Goal: Task Accomplishment & Management: Use online tool/utility

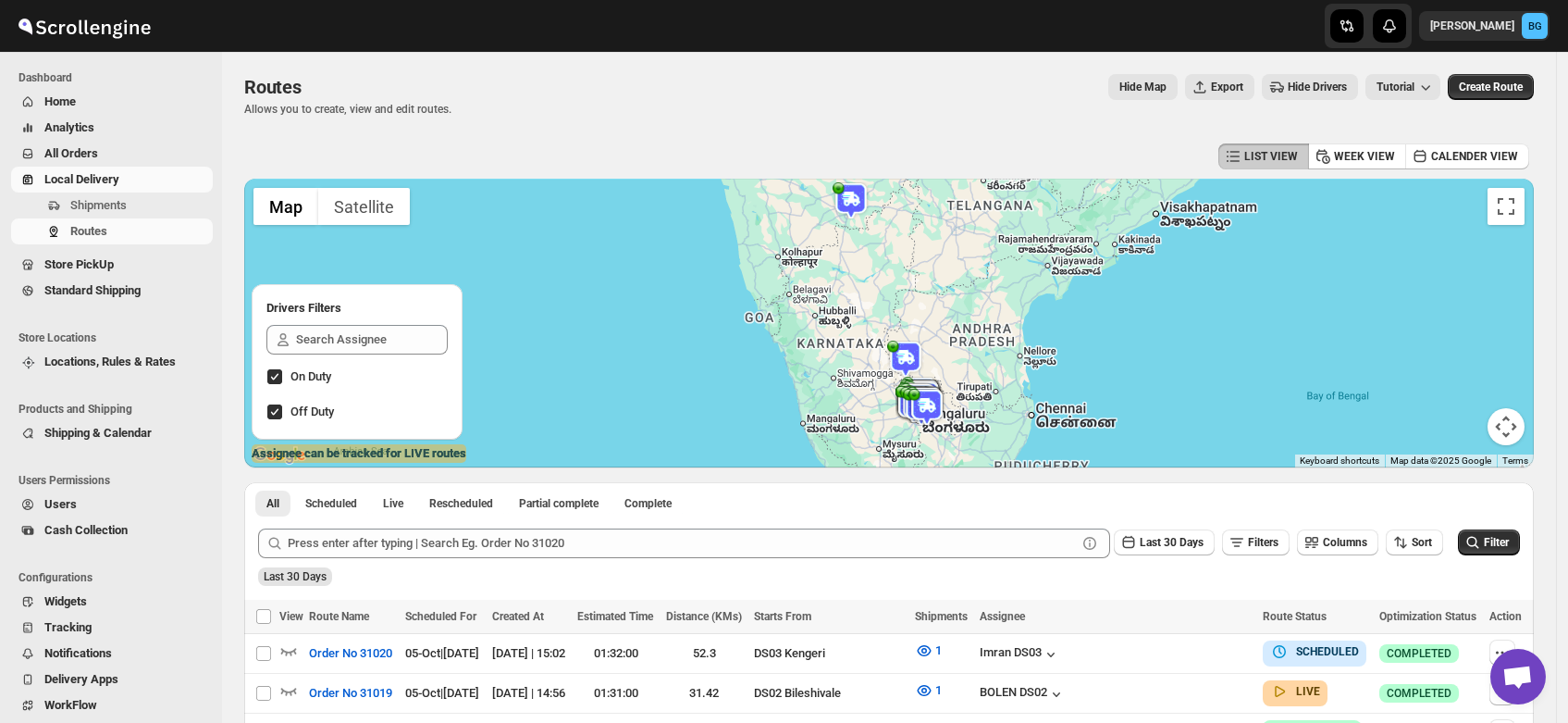
scroll to position [94, 0]
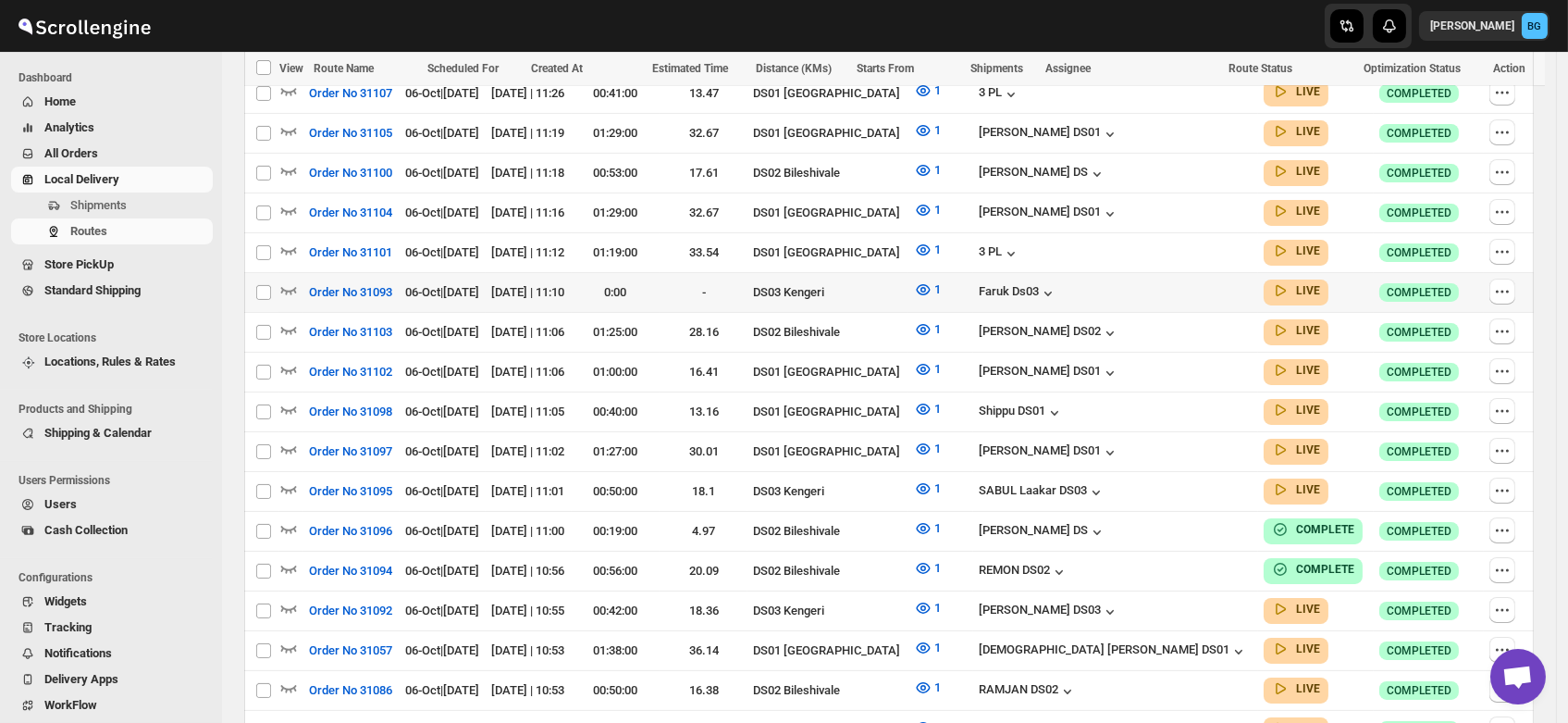
scroll to position [795, 0]
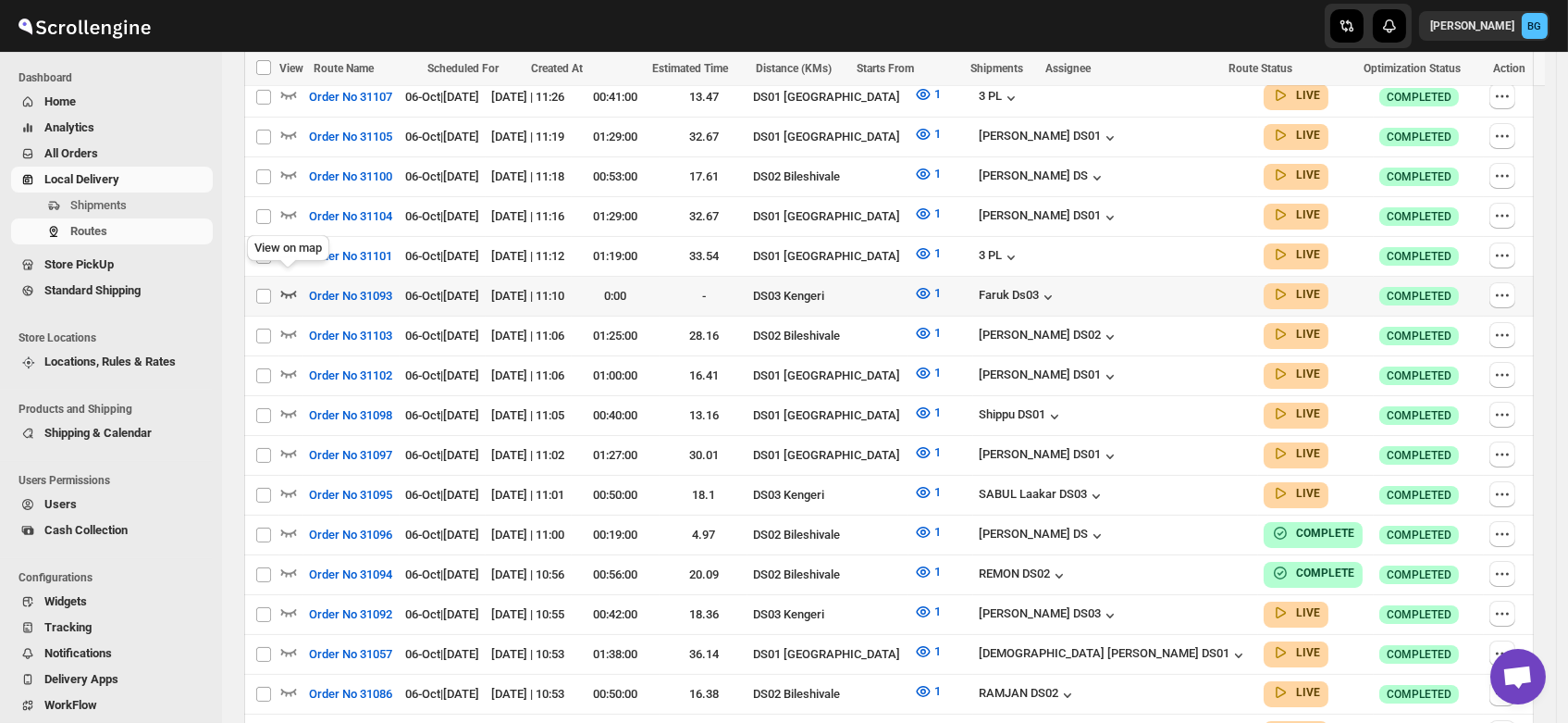
click at [290, 284] on icon "button" at bounding box center [289, 293] width 19 height 19
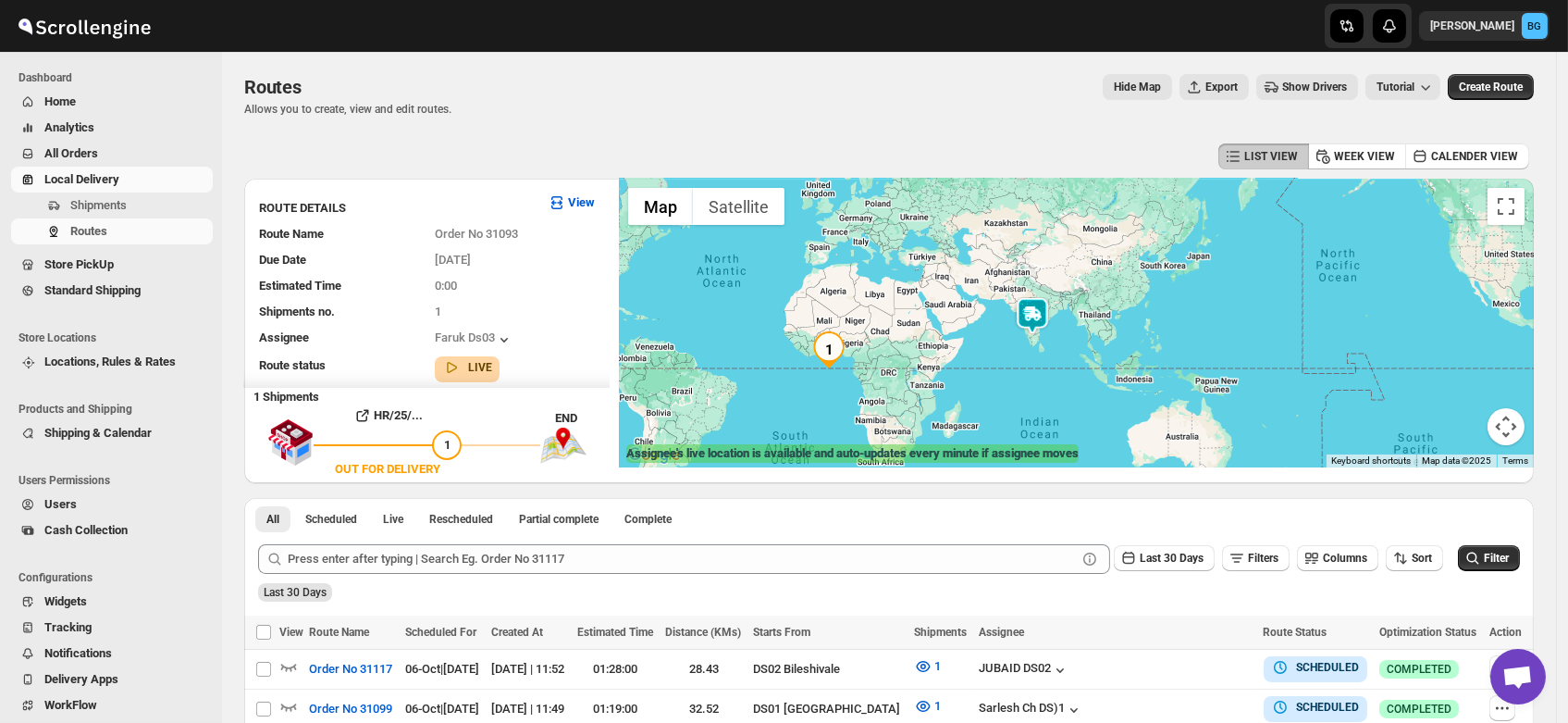
drag, startPoint x: 708, startPoint y: 343, endPoint x: 1114, endPoint y: 341, distance: 406.0
click at [1114, 341] on div at bounding box center [1076, 323] width 915 height 288
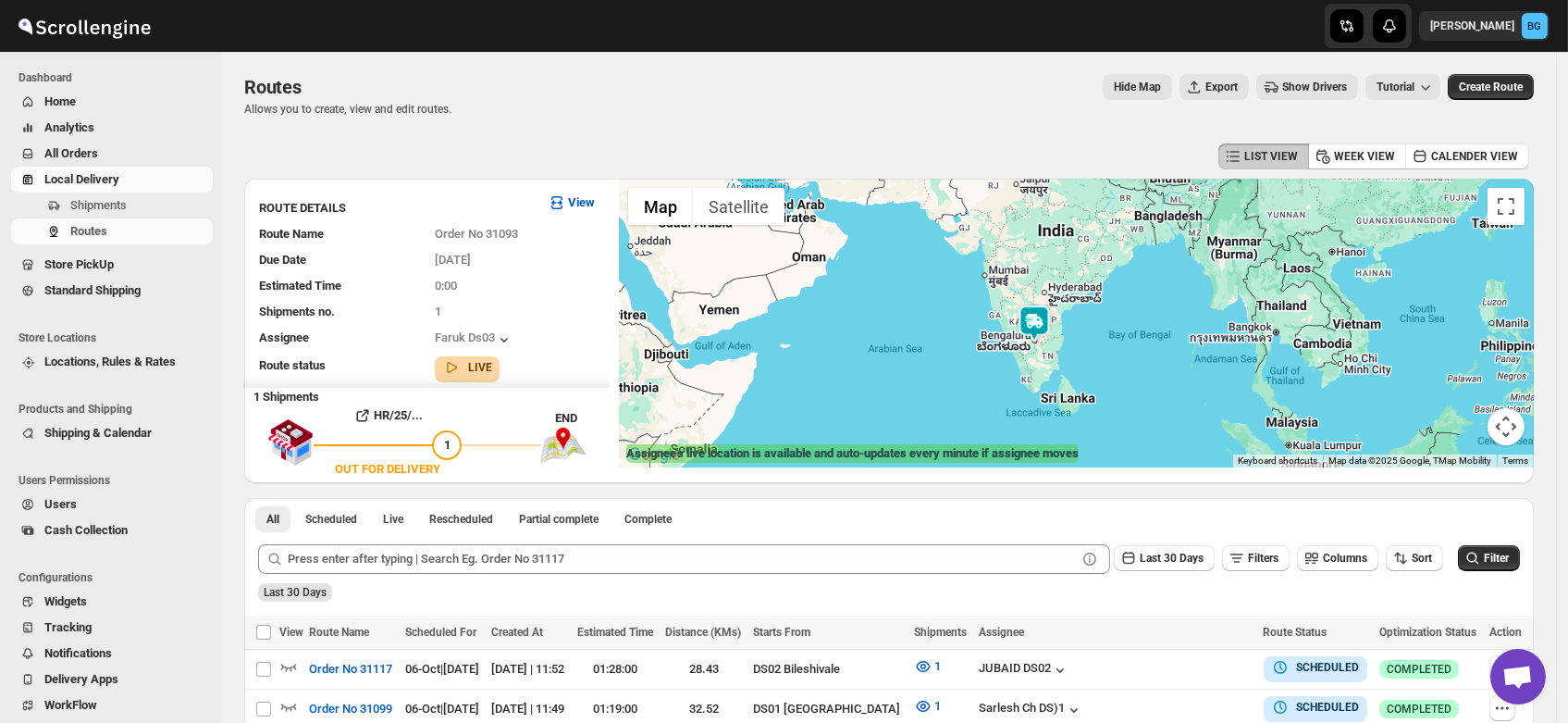
drag, startPoint x: 958, startPoint y: 353, endPoint x: 1035, endPoint y: 351, distance: 77.0
click at [1035, 351] on div at bounding box center [1076, 323] width 915 height 288
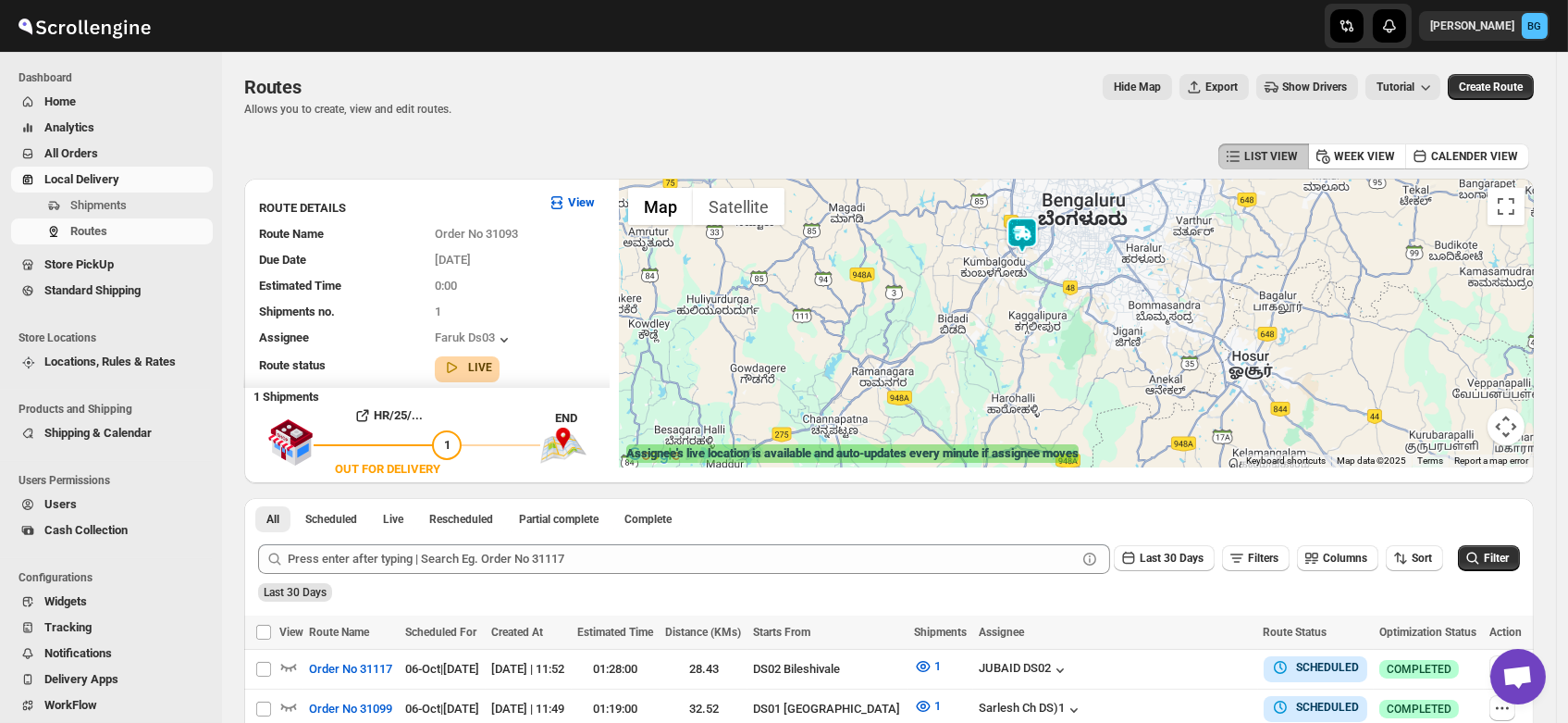
drag, startPoint x: 1024, startPoint y: 260, endPoint x: 1042, endPoint y: 305, distance: 48.5
click at [1042, 305] on div at bounding box center [1076, 323] width 915 height 288
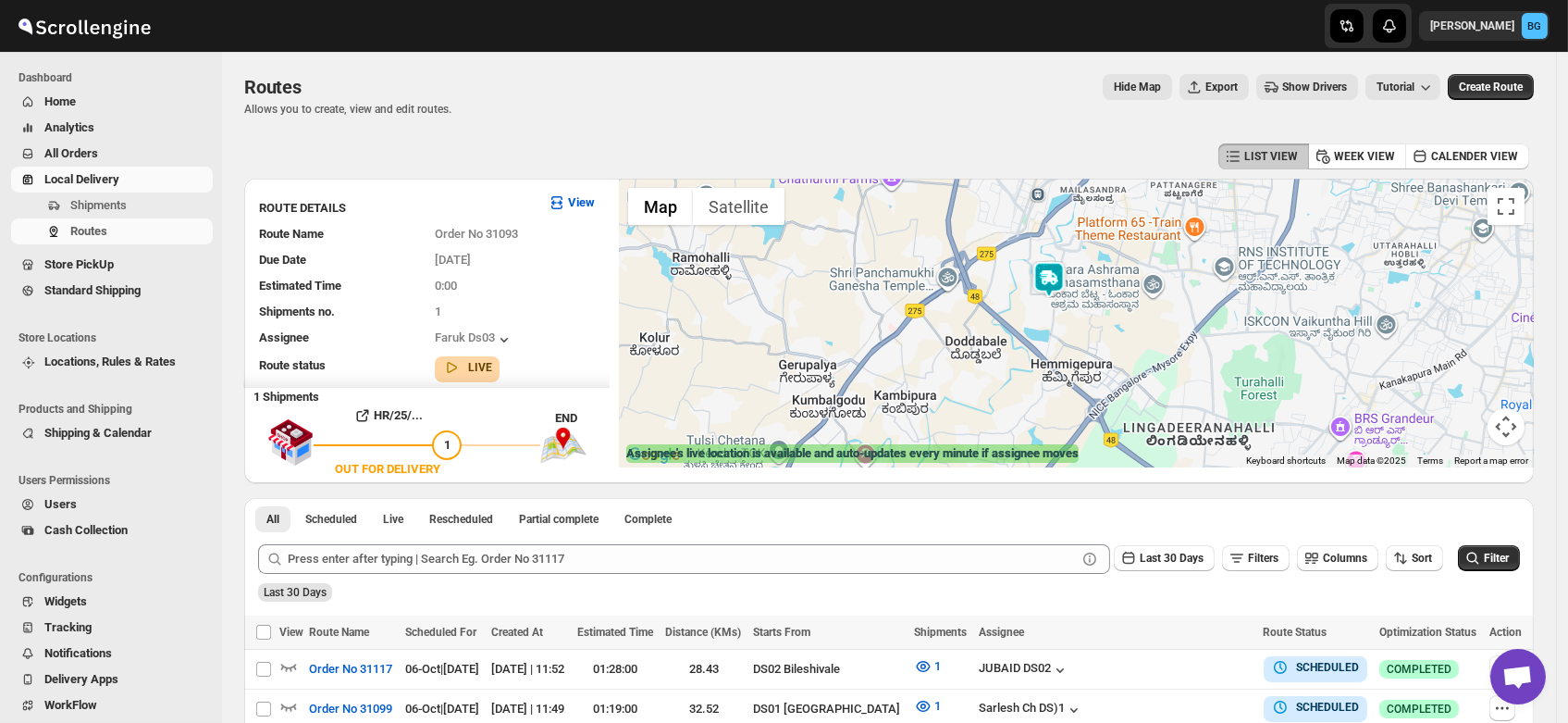
drag, startPoint x: 1025, startPoint y: 280, endPoint x: 1067, endPoint y: 334, distance: 68.4
click at [1067, 334] on div at bounding box center [1076, 323] width 915 height 288
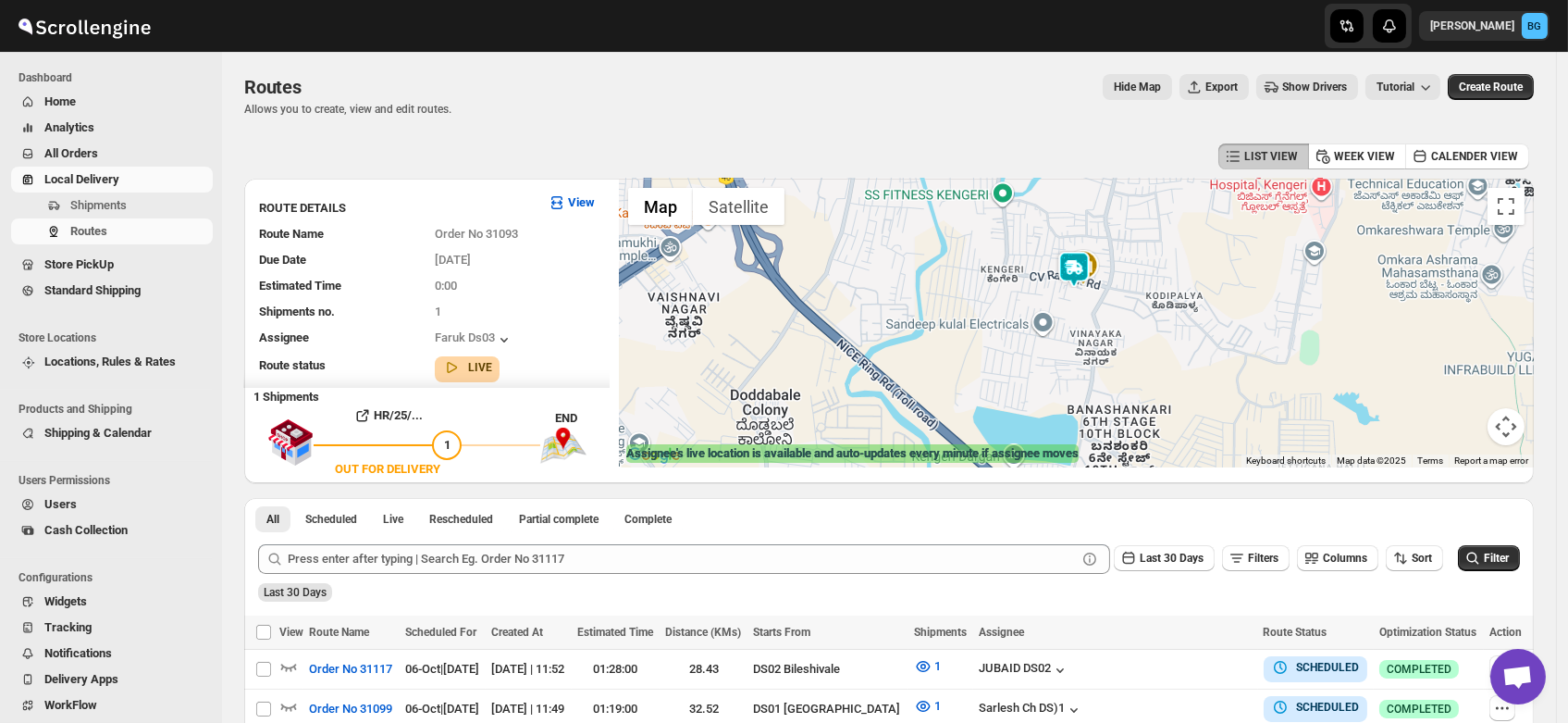
click at [1079, 269] on img at bounding box center [1074, 269] width 37 height 37
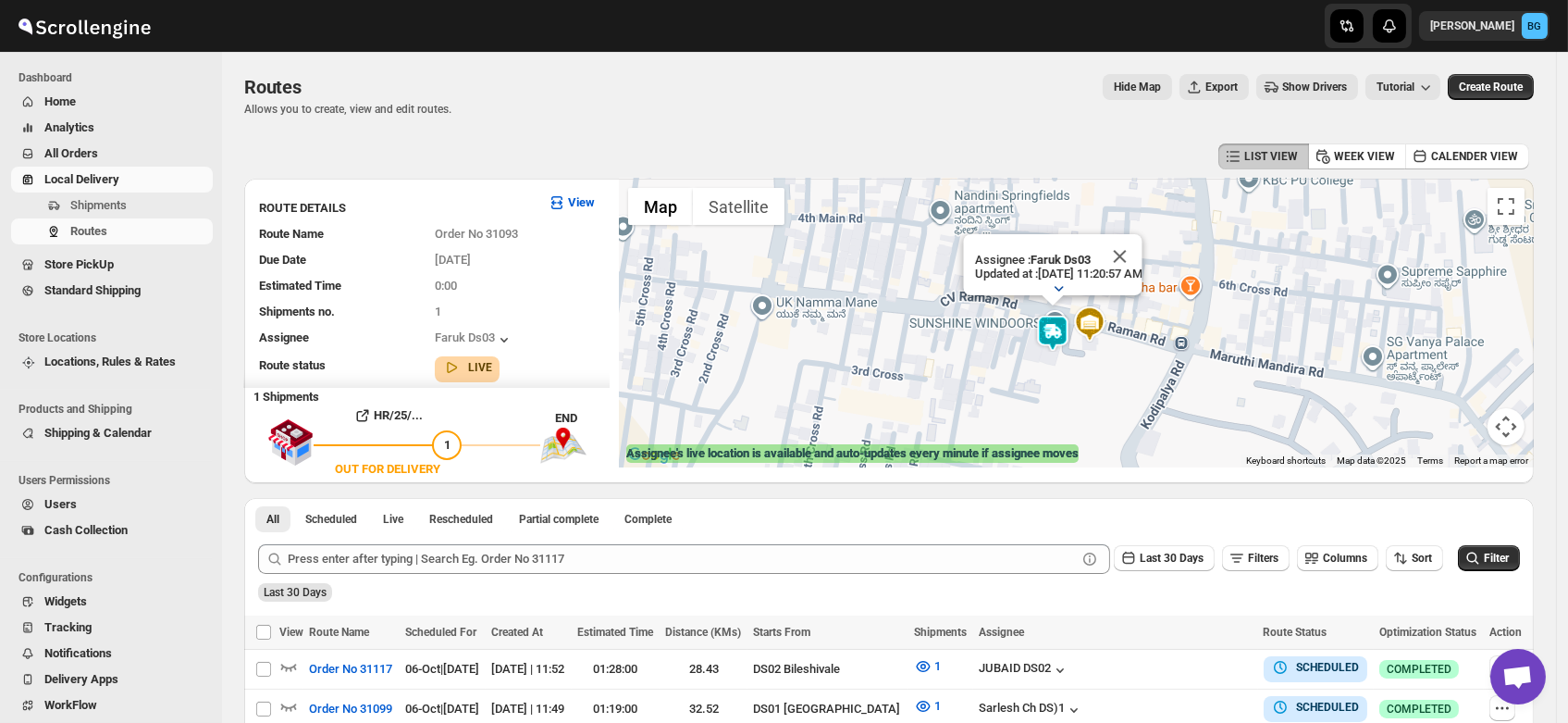
click at [1059, 279] on icon "button" at bounding box center [1059, 288] width 19 height 19
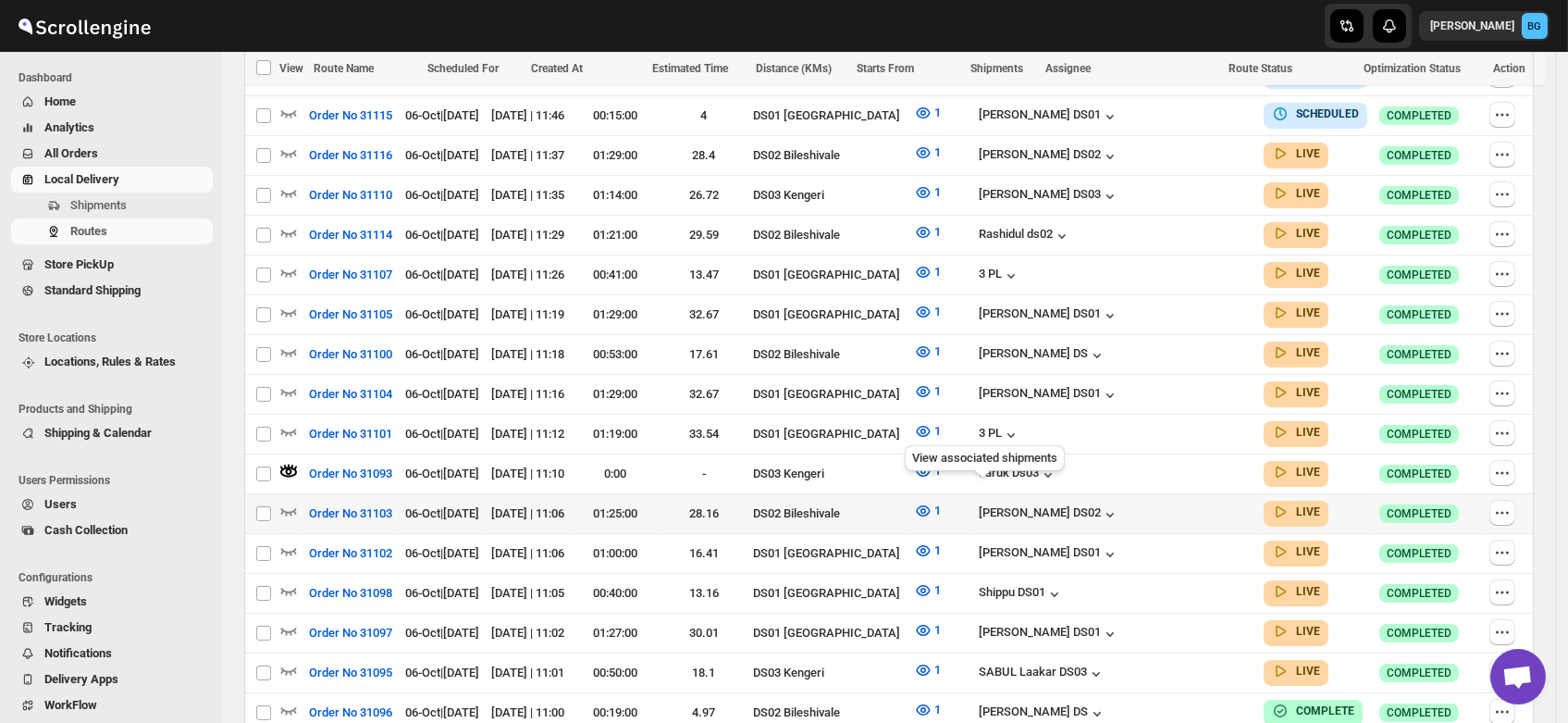
scroll to position [634, 0]
click at [1058, 465] on div "Faruk Ds03" at bounding box center [1018, 474] width 79 height 19
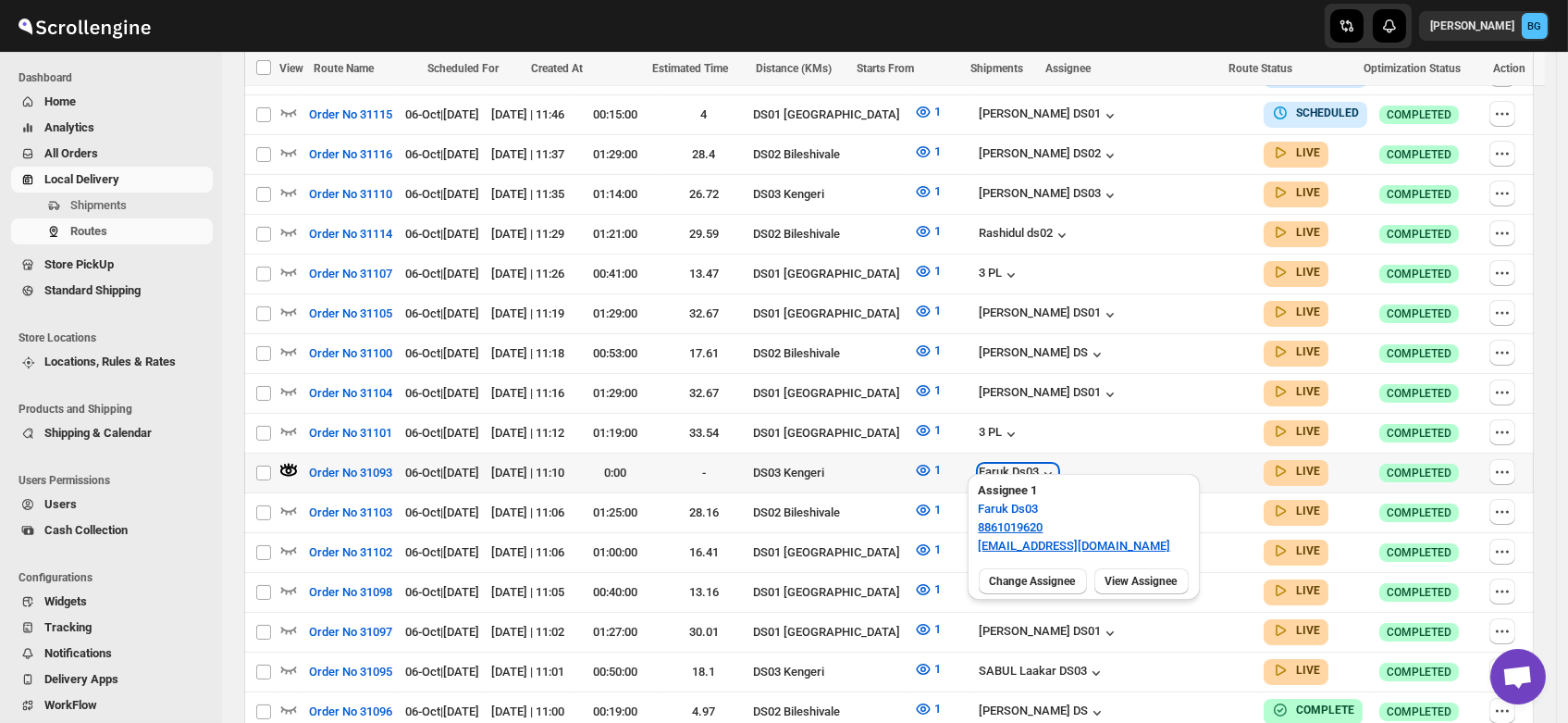
click at [1058, 465] on div "Faruk Ds03" at bounding box center [1018, 474] width 79 height 19
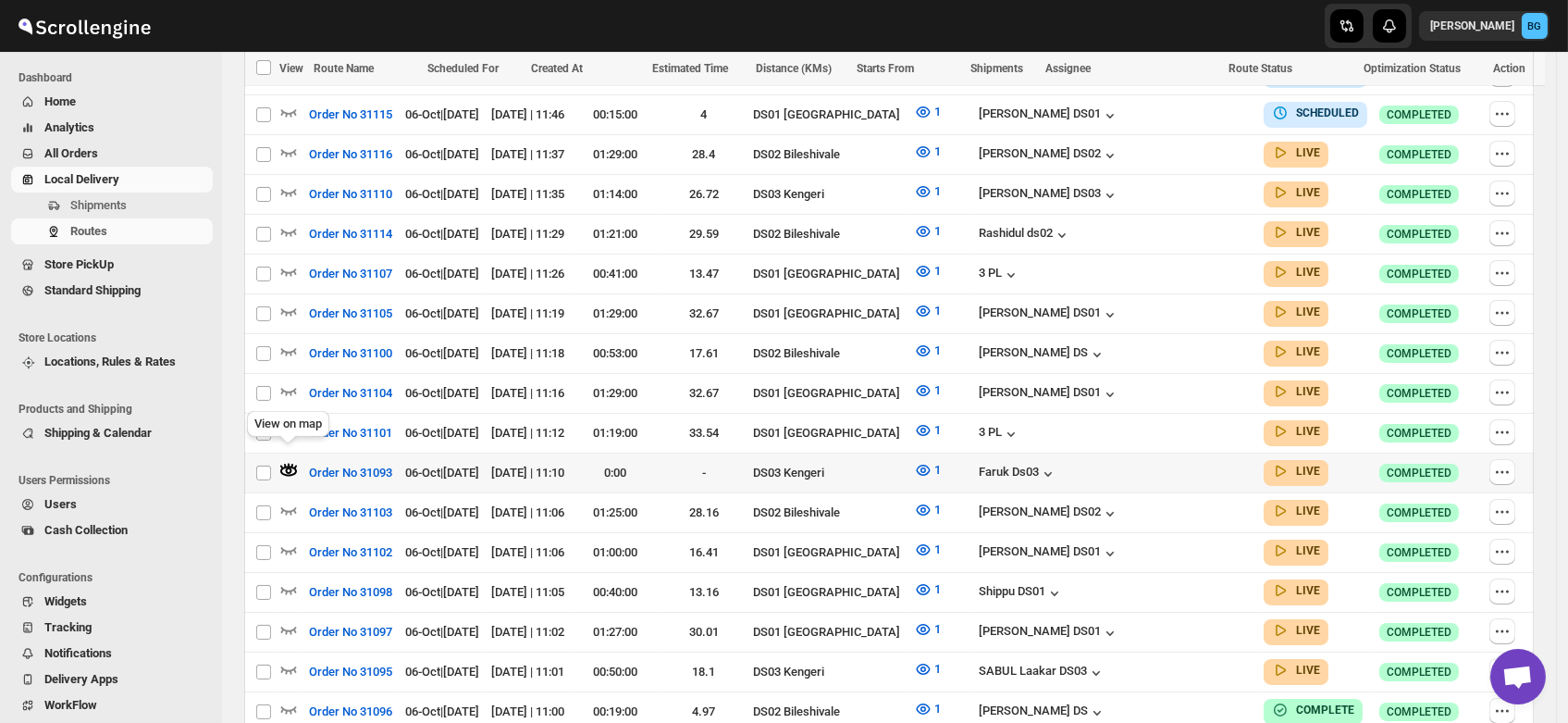
click at [286, 468] on icon "button" at bounding box center [288, 471] width 7 height 7
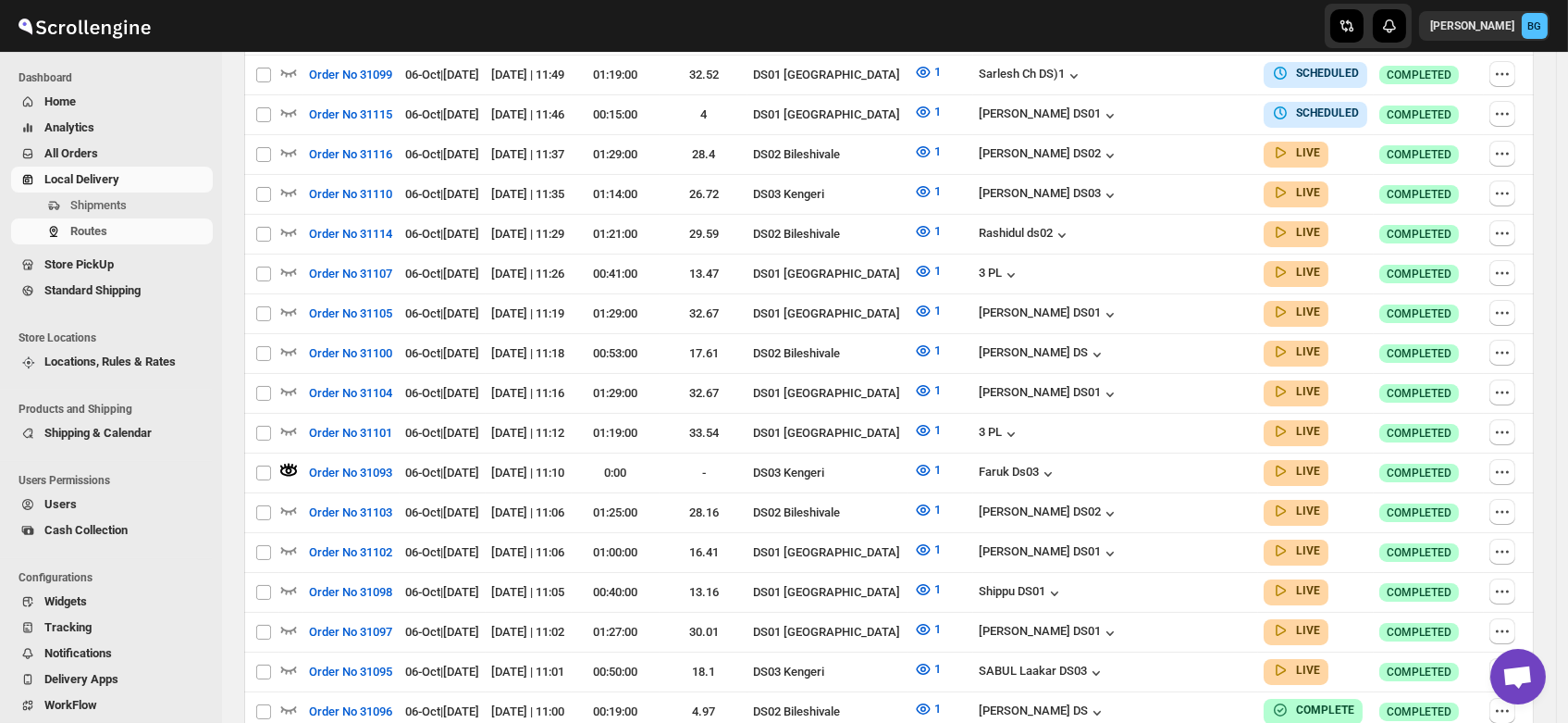
scroll to position [0, 0]
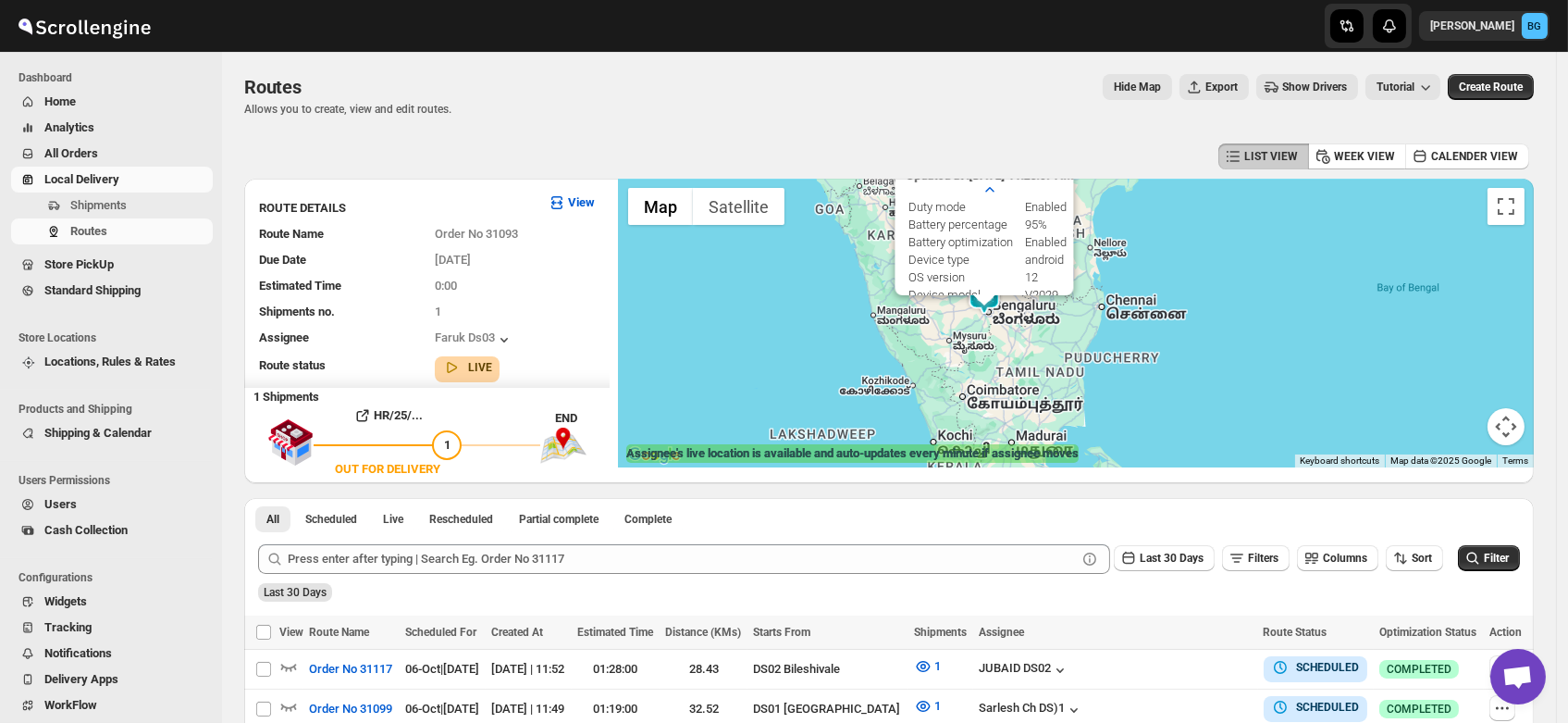
drag, startPoint x: 990, startPoint y: 248, endPoint x: 1012, endPoint y: 362, distance: 116.1
click at [1012, 362] on div "Assignee : Faruk Ds03 Updated at : 10/6/2025, 11:20:57 AM Duty mode Enabled Bat…" at bounding box center [1076, 323] width 915 height 288
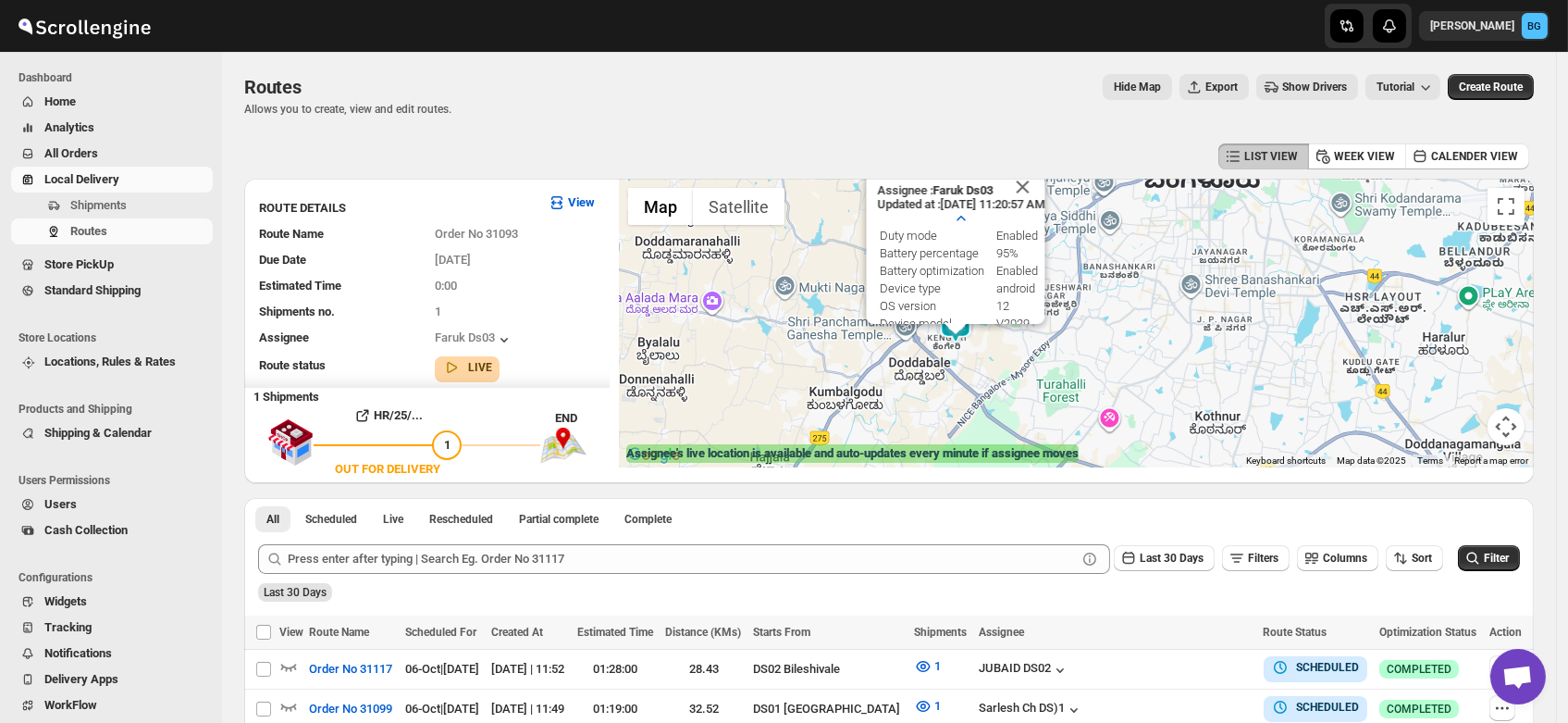
drag, startPoint x: 976, startPoint y: 277, endPoint x: 988, endPoint y: 399, distance: 122.6
click at [988, 399] on div "Assignee : Faruk Ds03 Updated at : 10/6/2025, 11:20:57 AM Duty mode Enabled Bat…" at bounding box center [1076, 323] width 915 height 288
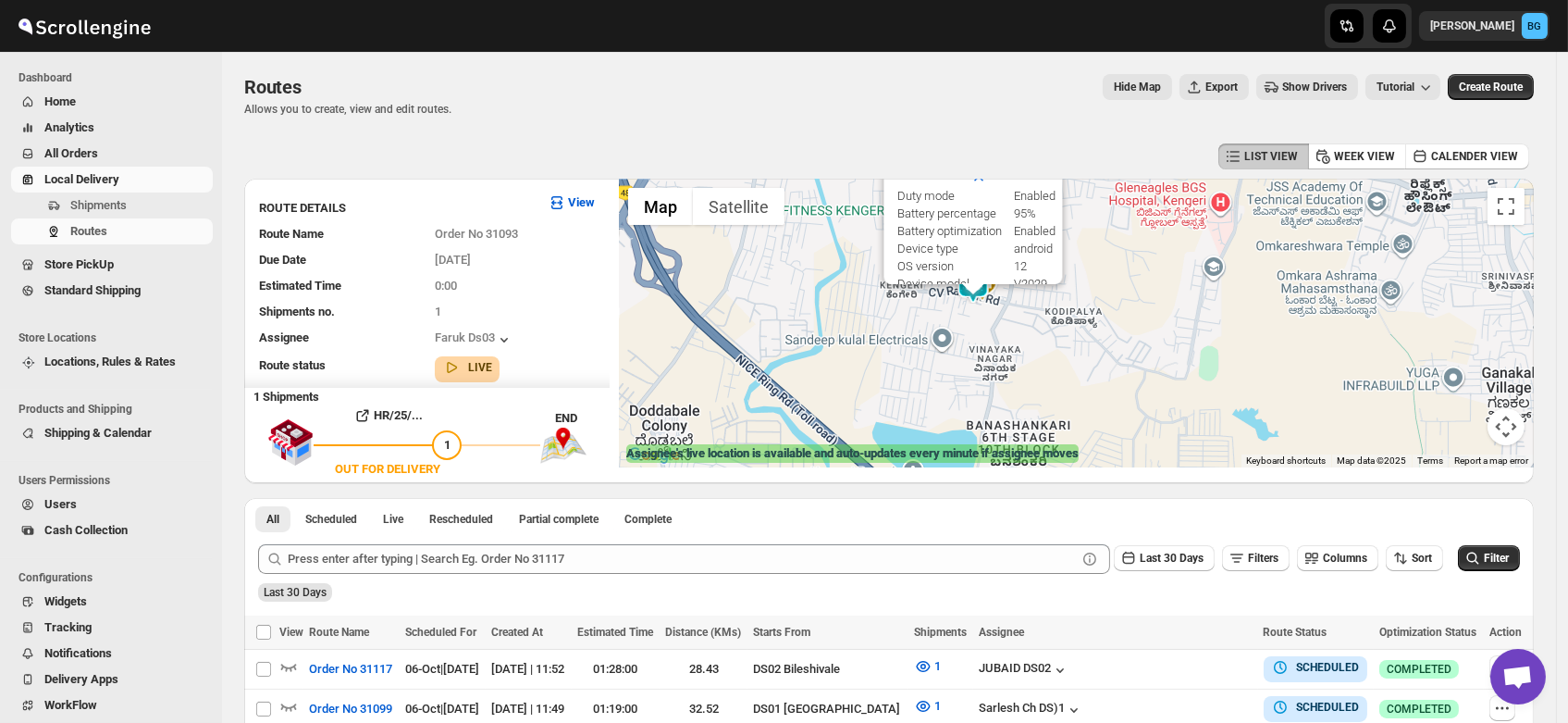
drag, startPoint x: 961, startPoint y: 281, endPoint x: 991, endPoint y: 350, distance: 75.2
click at [991, 350] on div "Assignee : Faruk Ds03 Updated at : 10/6/2025, 11:20:57 AM Duty mode Enabled Bat…" at bounding box center [1076, 323] width 915 height 288
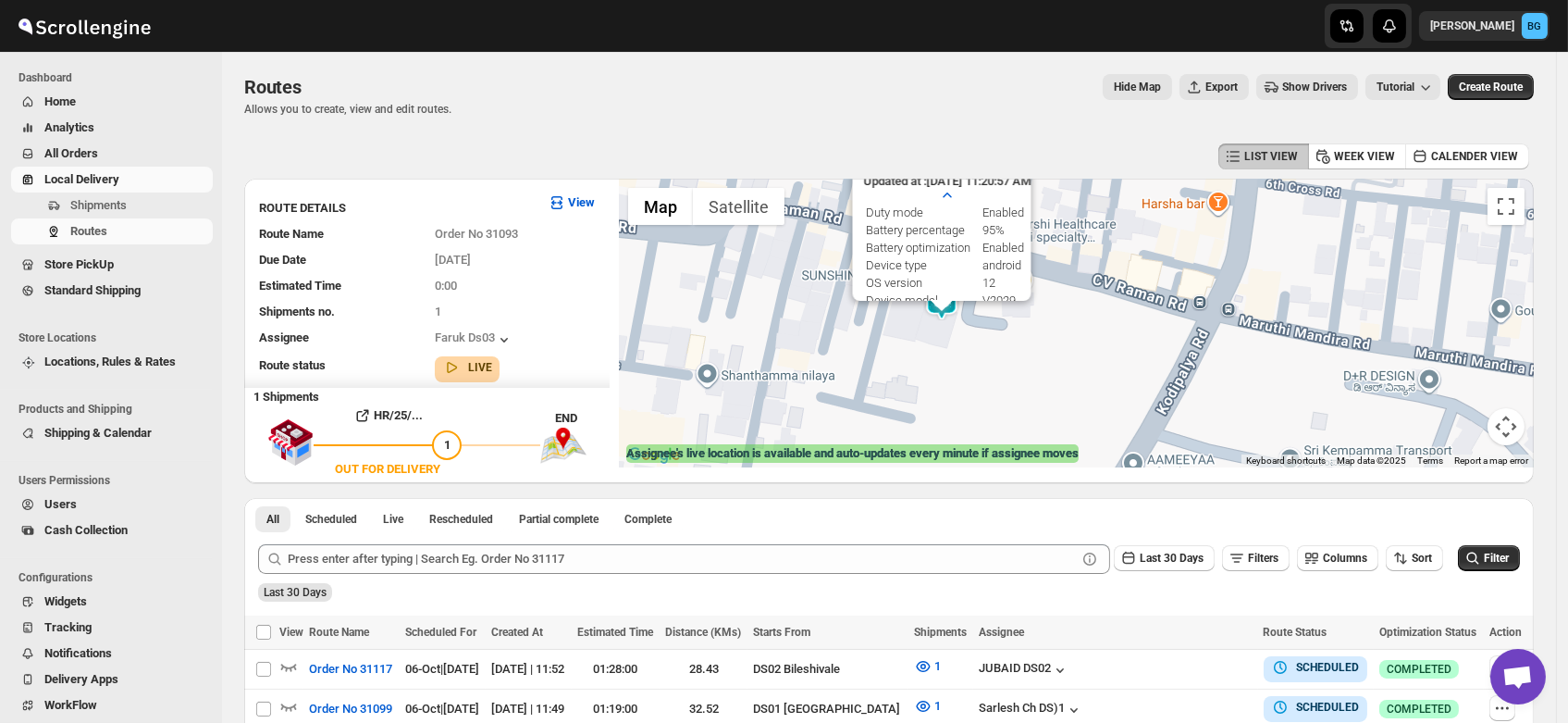
drag, startPoint x: 953, startPoint y: 311, endPoint x: 971, endPoint y: 346, distance: 39.4
click at [971, 346] on div "Assignee : Faruk Ds03 Updated at : 10/6/2025, 11:20:57 AM Duty mode Enabled Bat…" at bounding box center [1076, 323] width 915 height 288
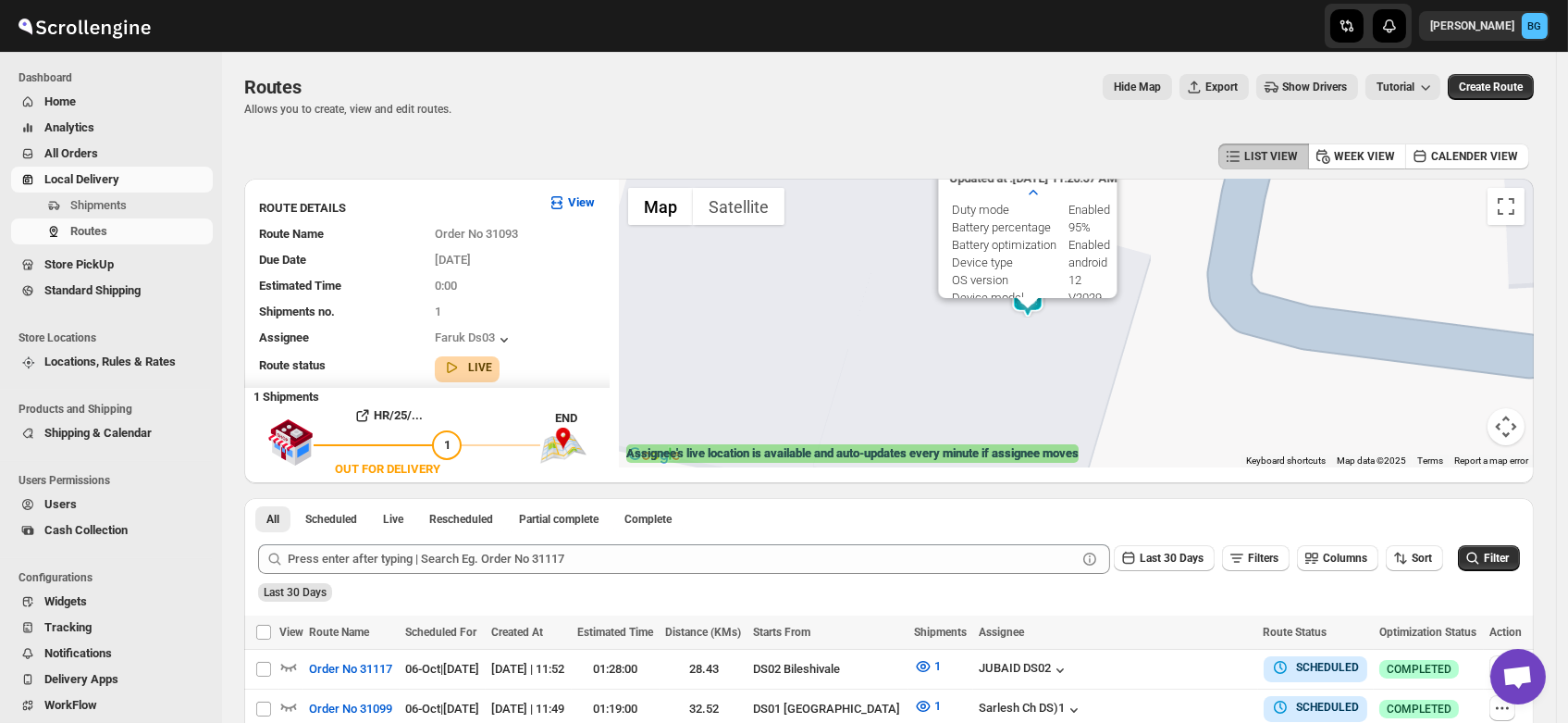
drag, startPoint x: 928, startPoint y: 306, endPoint x: 1039, endPoint y: 326, distance: 112.8
click at [1039, 326] on div "Assignee : Faruk Ds03 Updated at : 10/6/2025, 11:20:57 AM Duty mode Enabled Bat…" at bounding box center [1076, 323] width 915 height 288
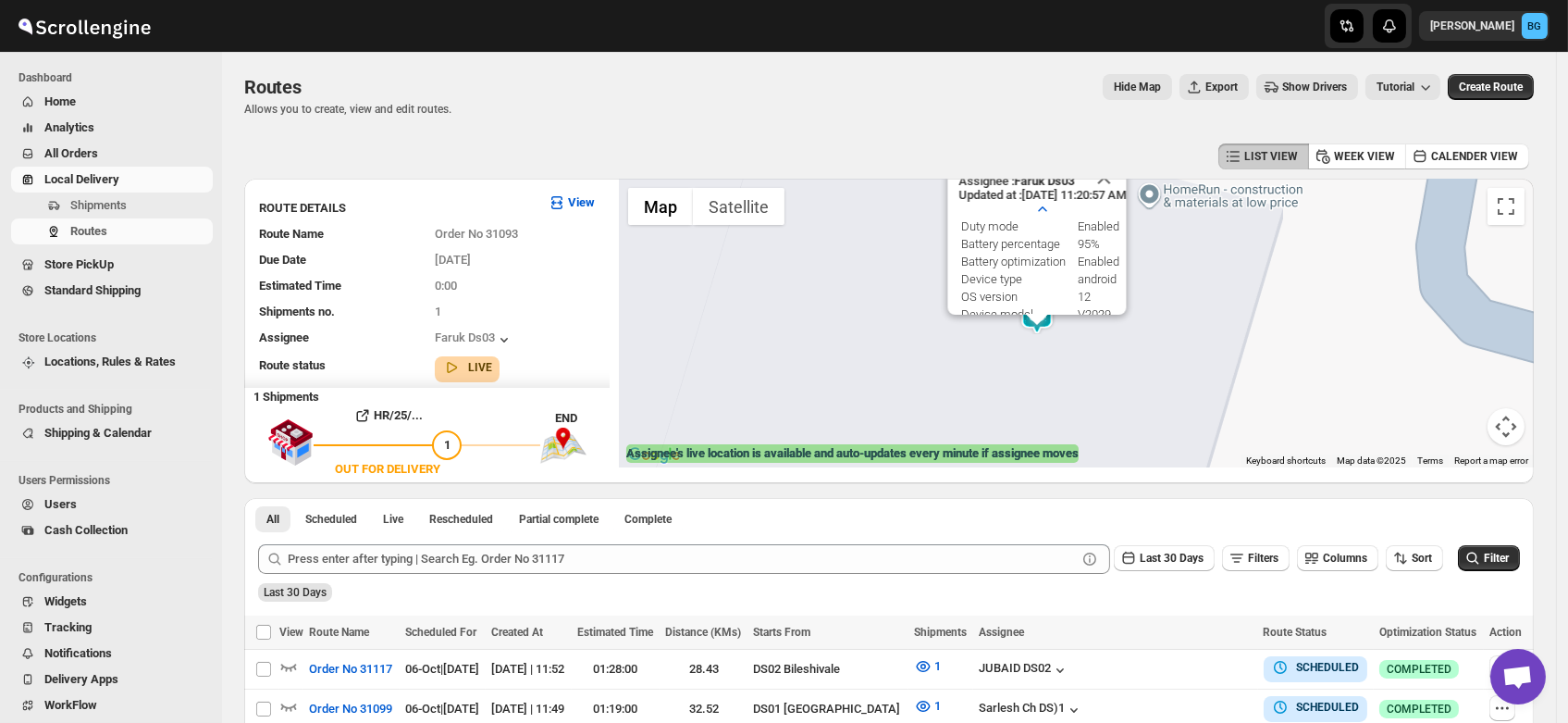
drag, startPoint x: 1035, startPoint y: 317, endPoint x: 1056, endPoint y: 356, distance: 44.3
click at [1056, 356] on div "Assignee : Faruk Ds03 Updated at : 10/6/2025, 11:20:57 AM Duty mode Enabled Bat…" at bounding box center [1076, 323] width 915 height 288
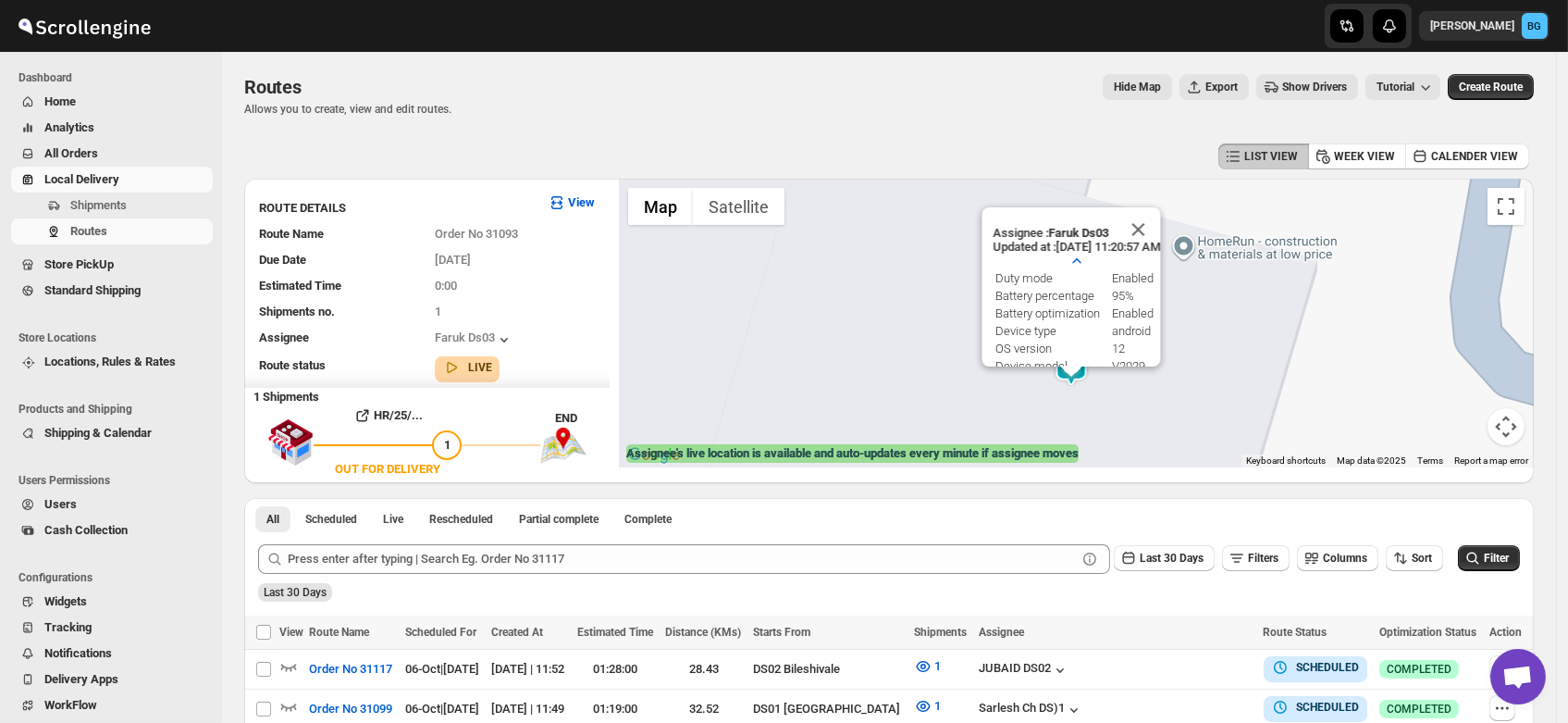
drag, startPoint x: 1091, startPoint y: 352, endPoint x: 1127, endPoint y: 409, distance: 67.4
click at [1127, 409] on div "Assignee : Faruk Ds03 Updated at : 10/6/2025, 11:20:57 AM Duty mode Enabled Bat…" at bounding box center [1076, 323] width 915 height 288
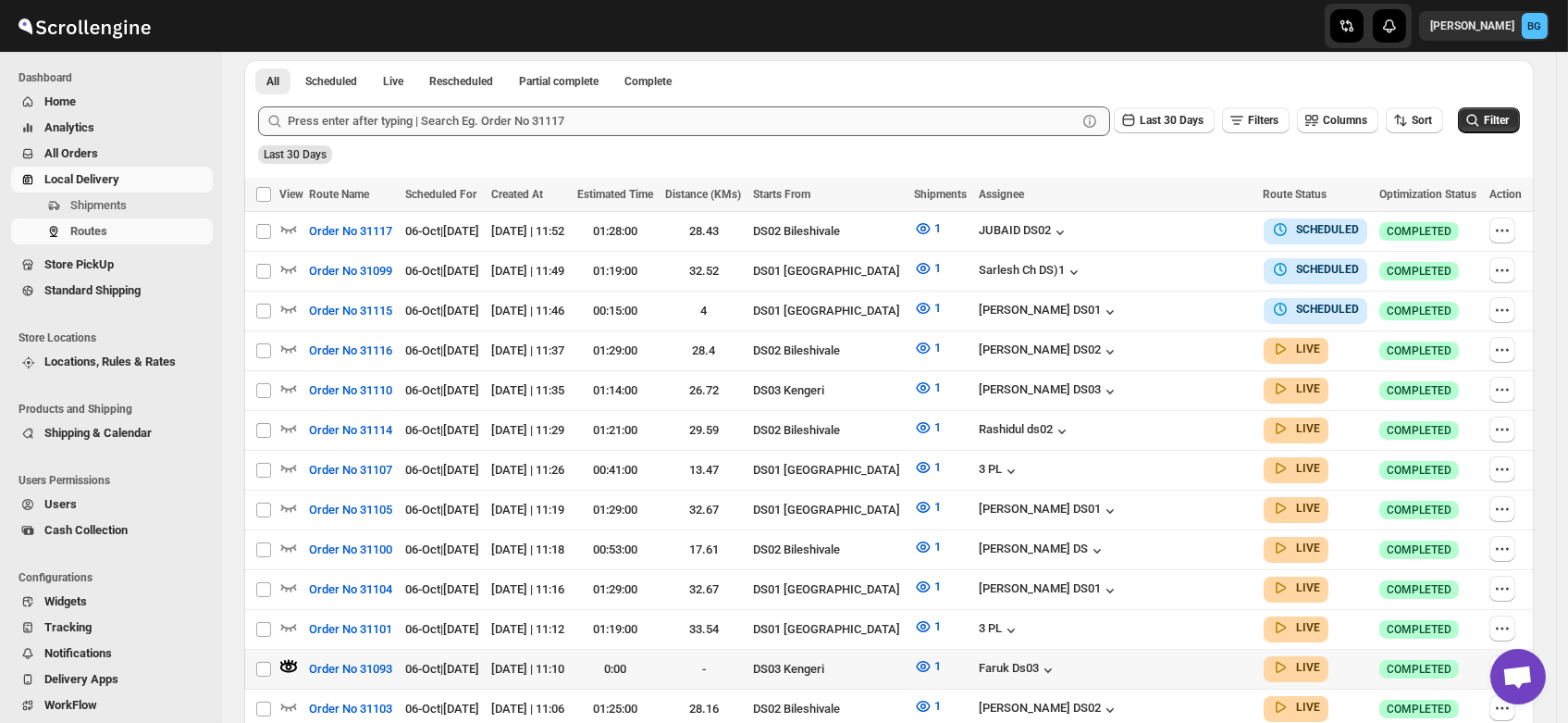
scroll to position [546, 0]
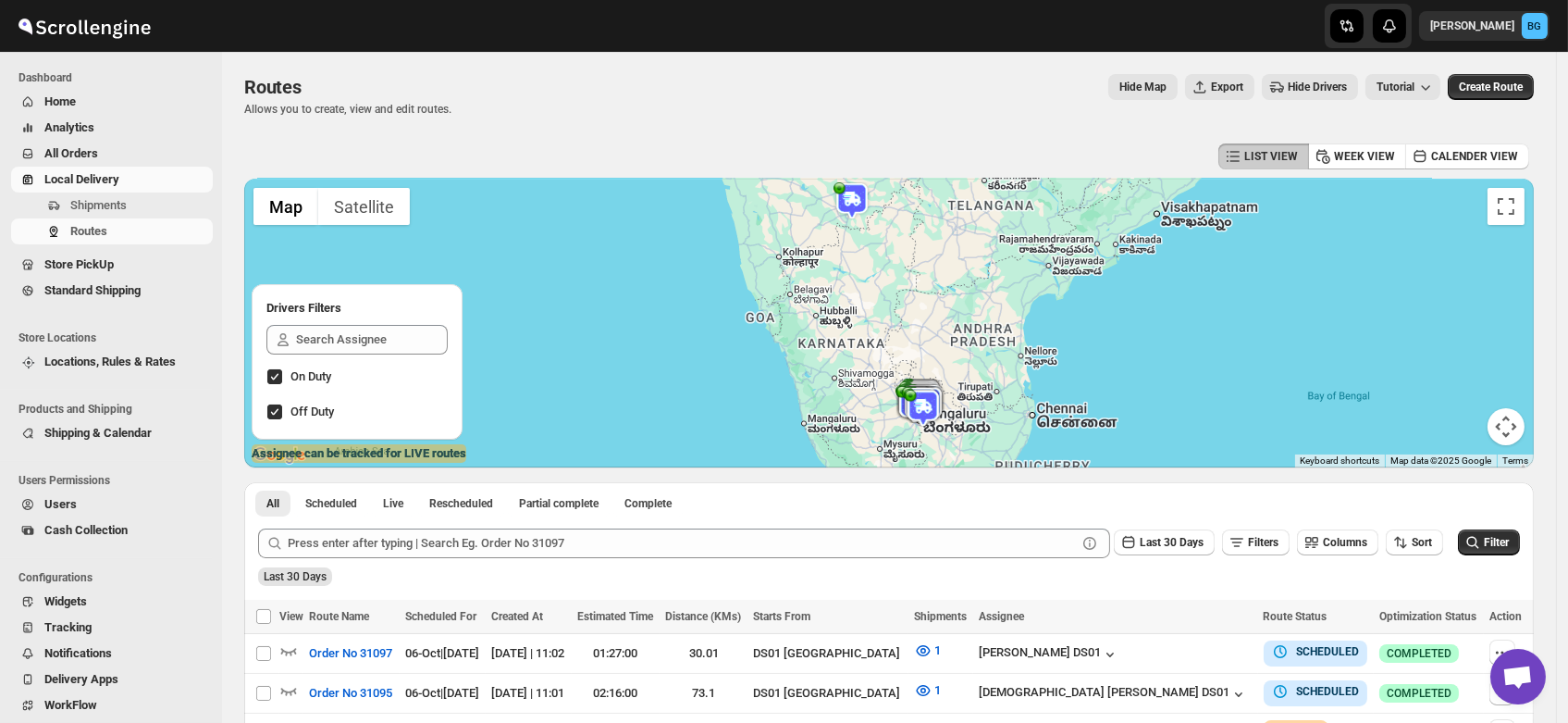
click at [884, 576] on div "Last 30 Days" at bounding box center [887, 569] width 1265 height 31
